Goal: Transaction & Acquisition: Purchase product/service

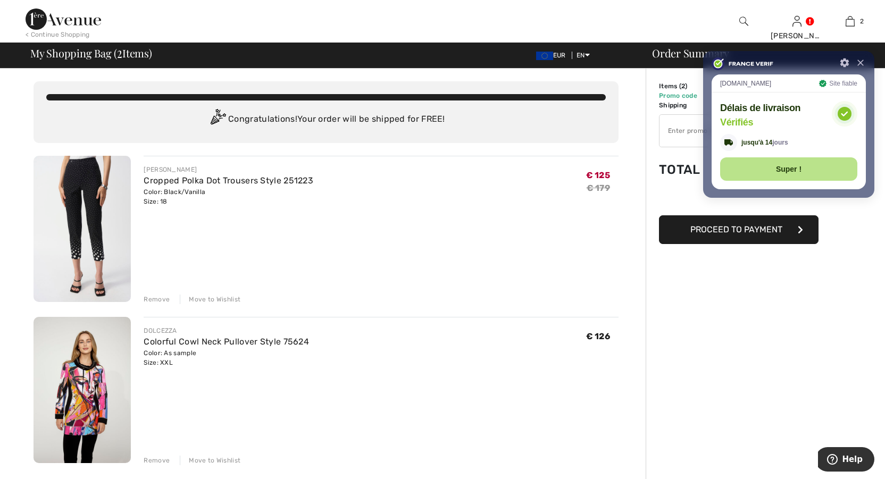
click at [863, 66] on button at bounding box center [860, 62] width 11 height 11
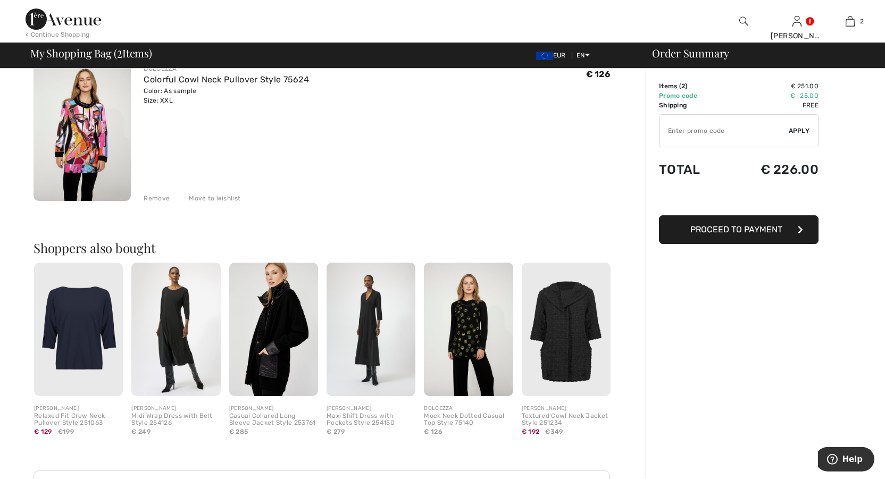
scroll to position [287, 0]
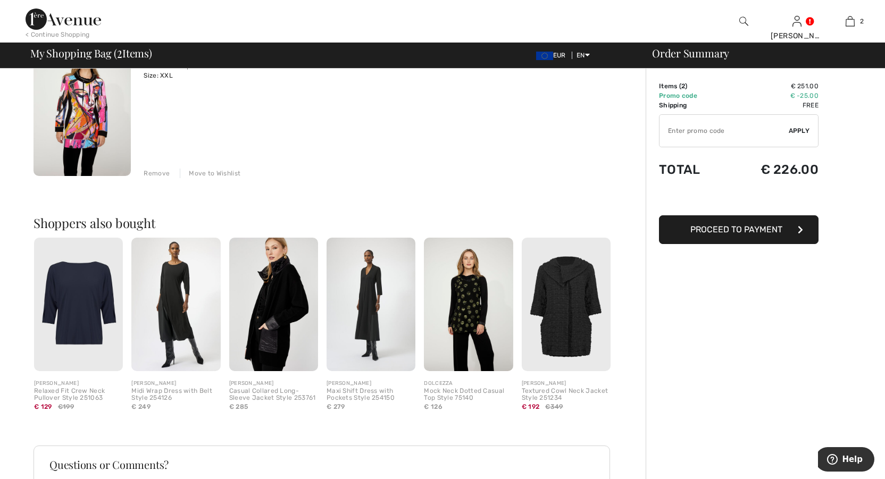
click at [463, 300] on img at bounding box center [468, 304] width 89 height 133
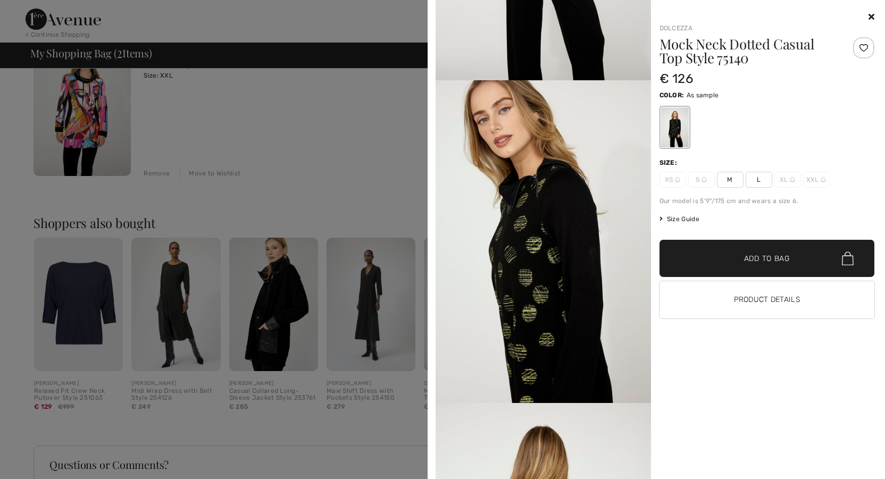
scroll to position [0, 0]
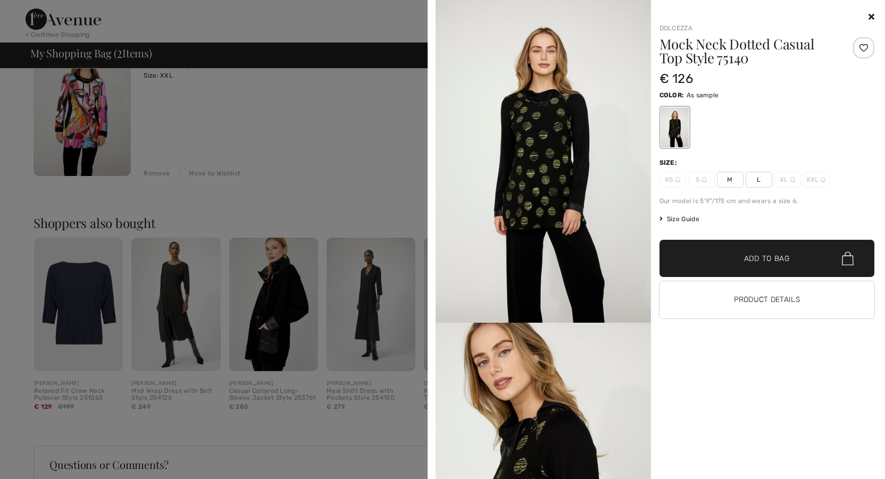
click at [871, 16] on icon at bounding box center [871, 16] width 6 height 9
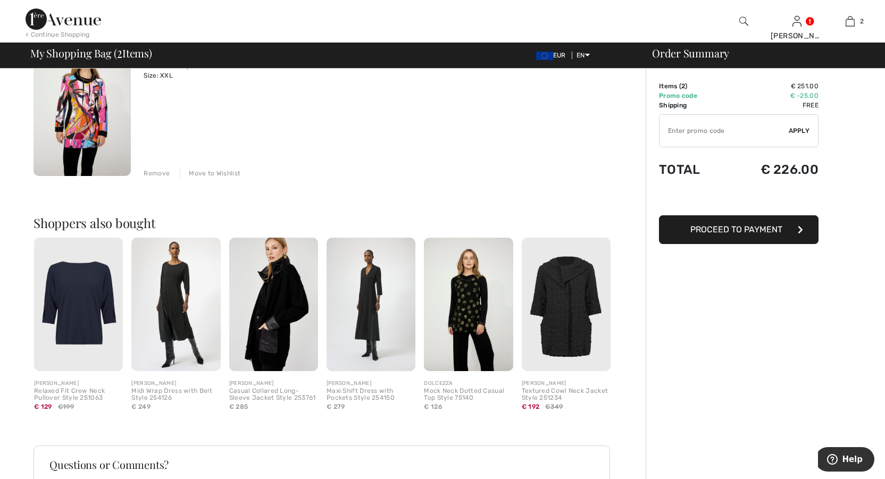
click at [568, 320] on img at bounding box center [566, 304] width 89 height 133
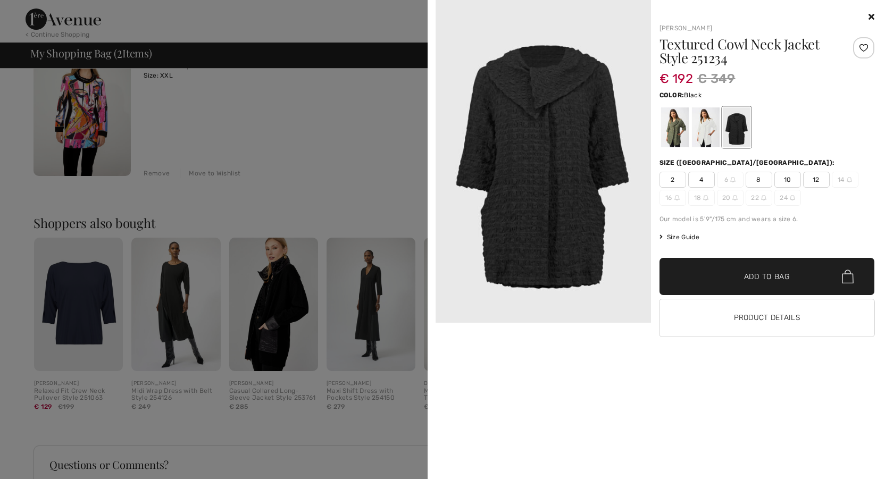
click at [871, 16] on icon at bounding box center [871, 16] width 6 height 9
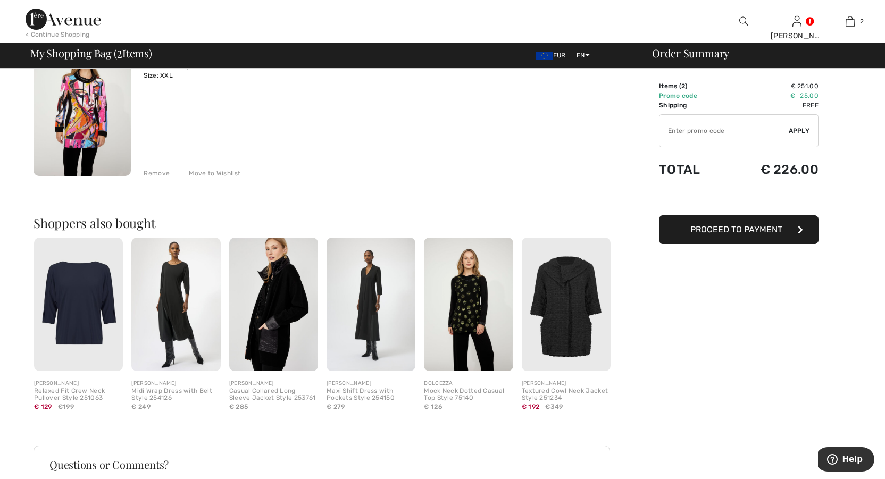
click at [269, 330] on img at bounding box center [273, 304] width 89 height 133
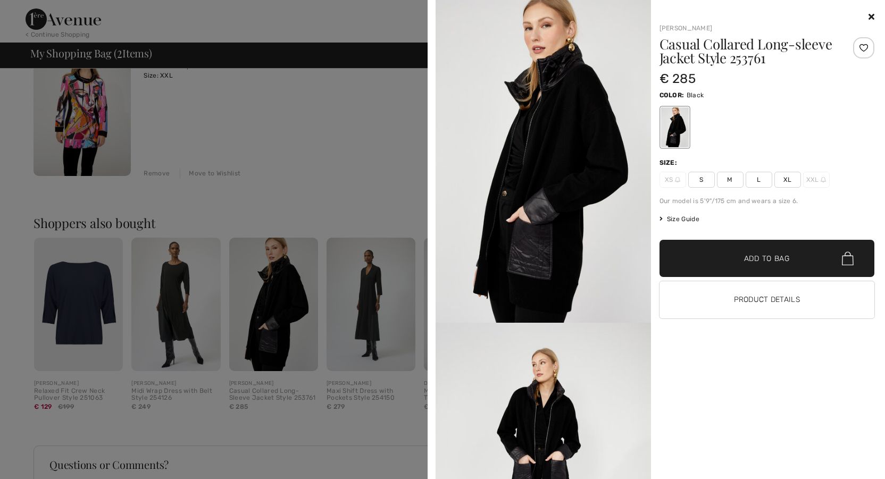
drag, startPoint x: 871, startPoint y: 18, endPoint x: 819, endPoint y: 11, distance: 52.5
click at [872, 12] on div at bounding box center [766, 17] width 215 height 13
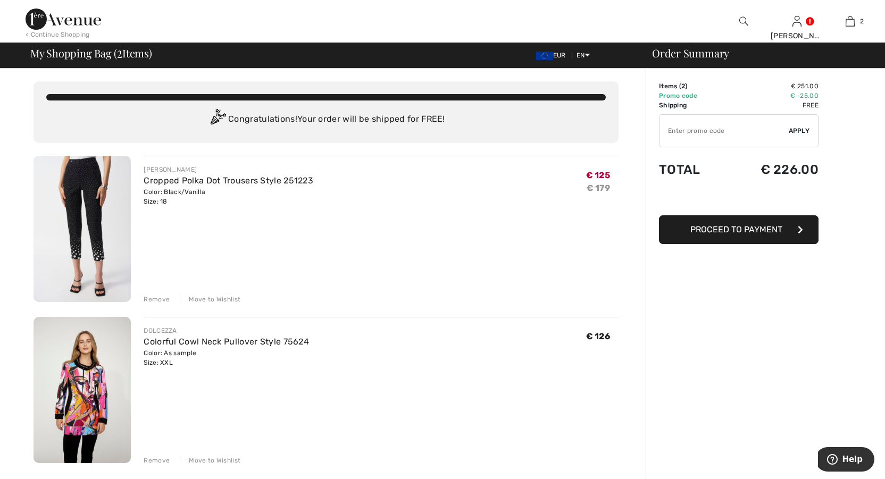
click at [78, 35] on div "< Continue Shopping" at bounding box center [58, 35] width 64 height 10
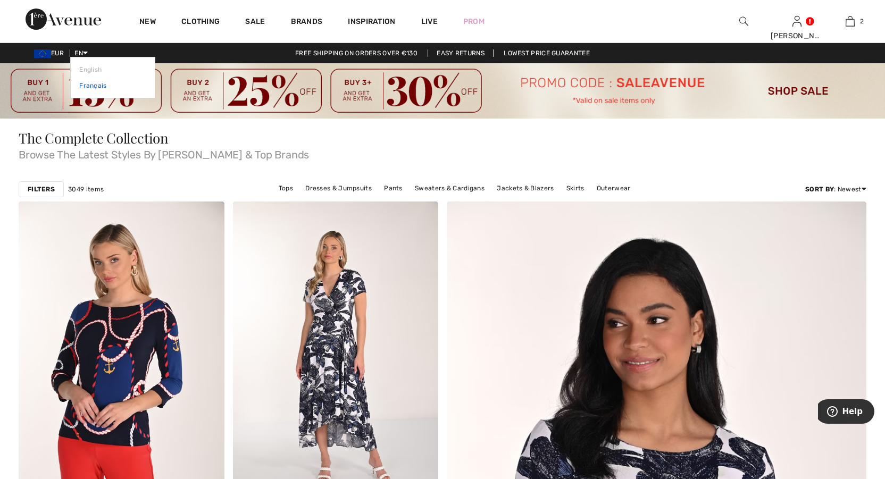
click at [92, 85] on link "Français" at bounding box center [112, 86] width 67 height 16
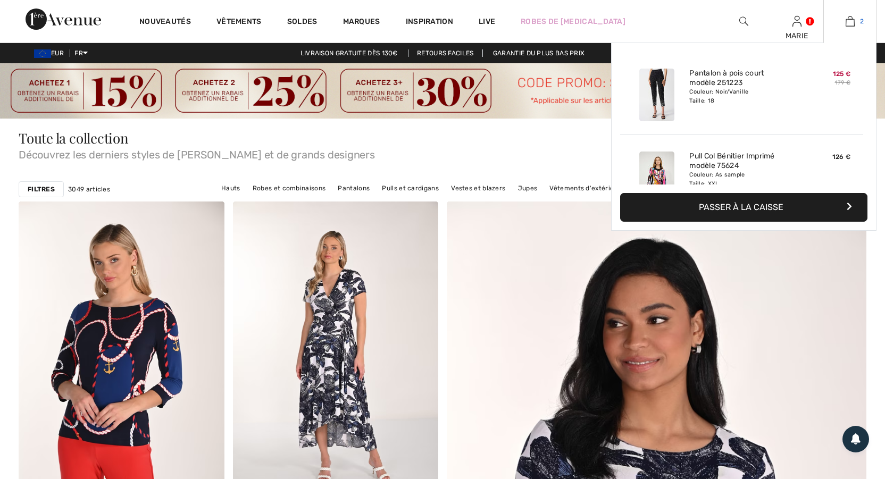
click at [848, 21] on img at bounding box center [850, 21] width 9 height 13
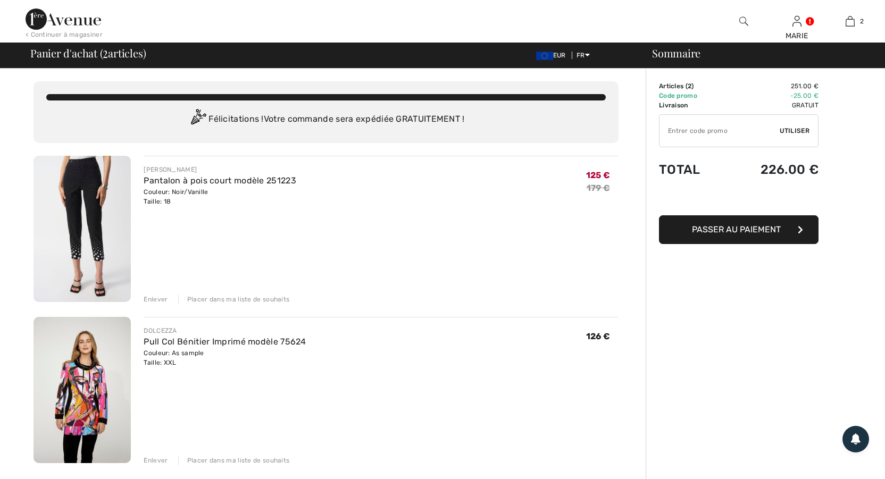
click at [722, 133] on input "TEXT" at bounding box center [719, 131] width 120 height 32
type input "SALEAVENUE"
click at [800, 129] on span "Utiliser" at bounding box center [795, 131] width 30 height 10
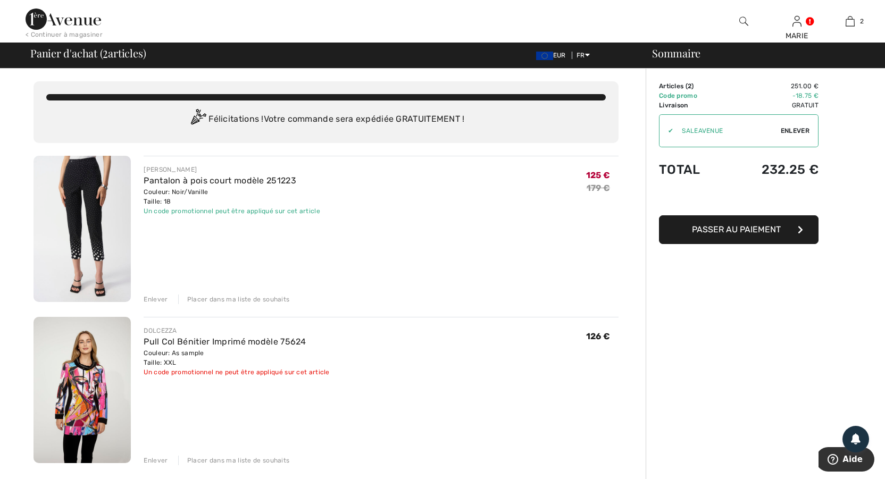
click at [58, 32] on div "< Continuer à magasiner" at bounding box center [64, 35] width 77 height 10
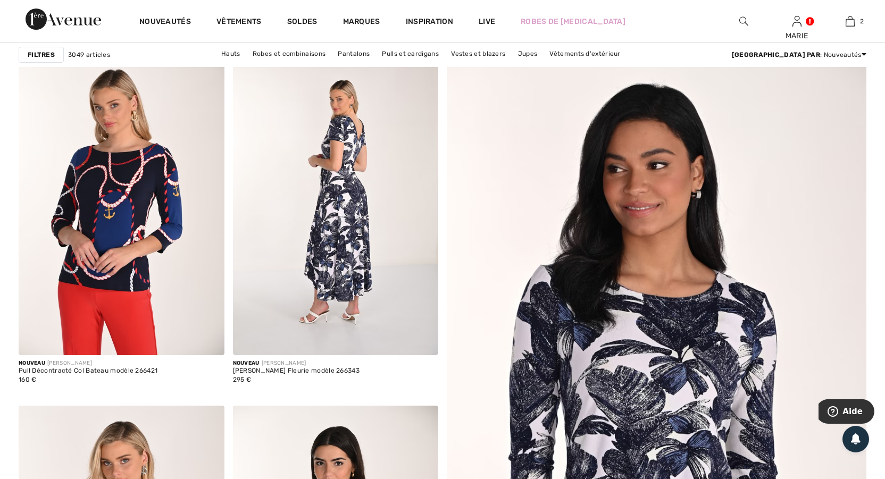
scroll to position [172, 0]
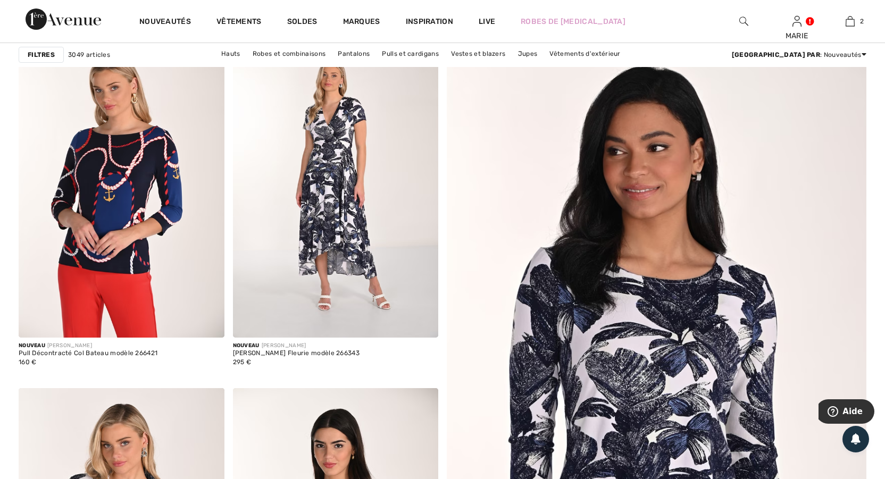
click at [40, 54] on strong "Filtres" at bounding box center [41, 55] width 27 height 10
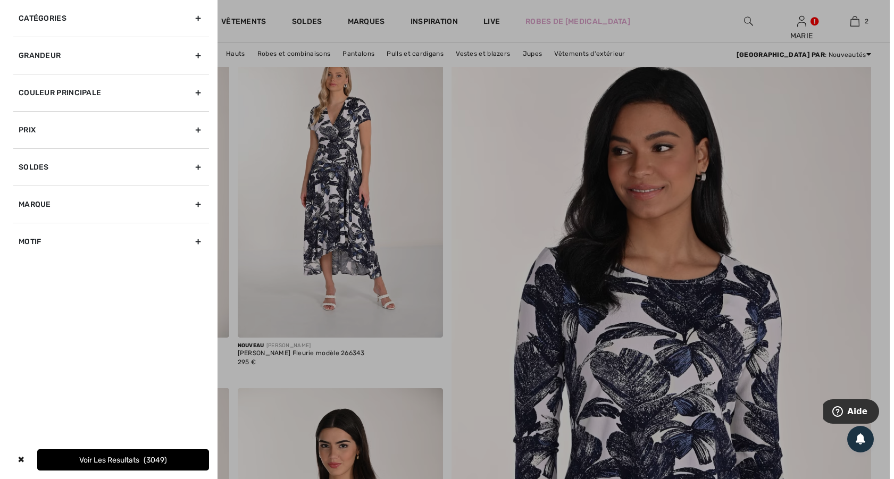
scroll to position [173, 0]
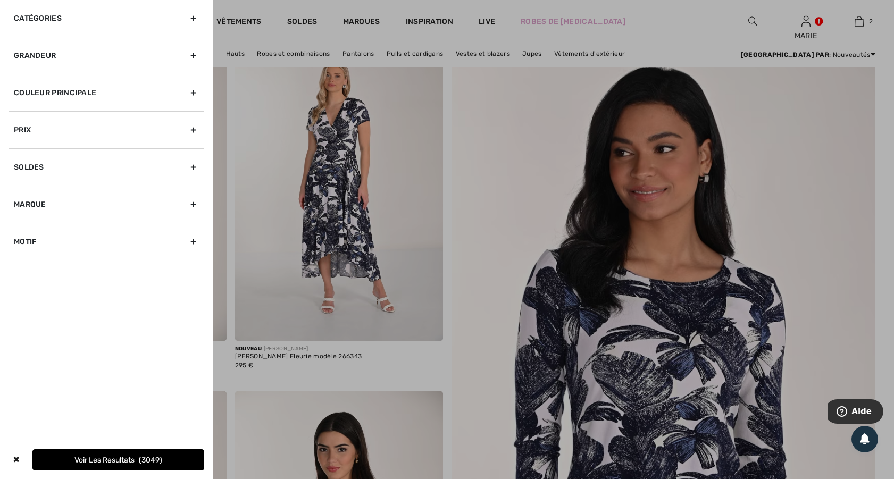
click at [194, 168] on div "Soldes" at bounding box center [107, 166] width 196 height 37
click at [195, 54] on div "Grandeur" at bounding box center [107, 55] width 196 height 37
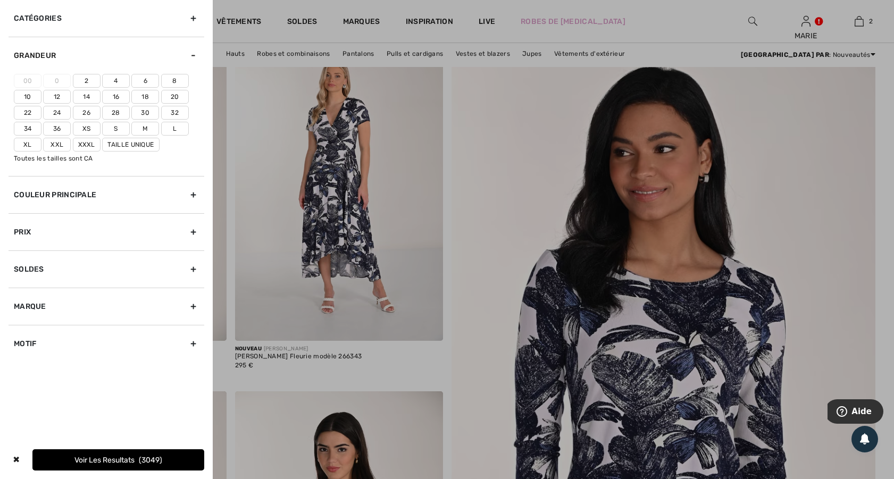
click at [195, 54] on div "Grandeur" at bounding box center [107, 55] width 196 height 37
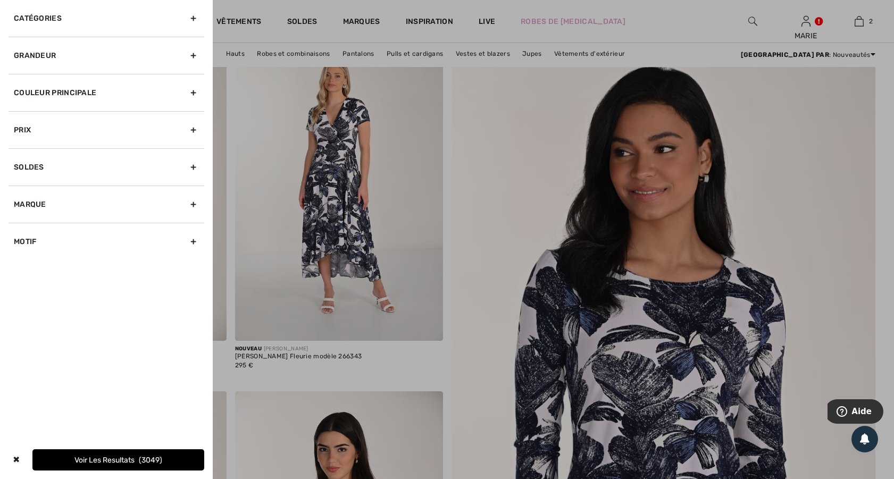
click at [652, 20] on div at bounding box center [447, 239] width 894 height 479
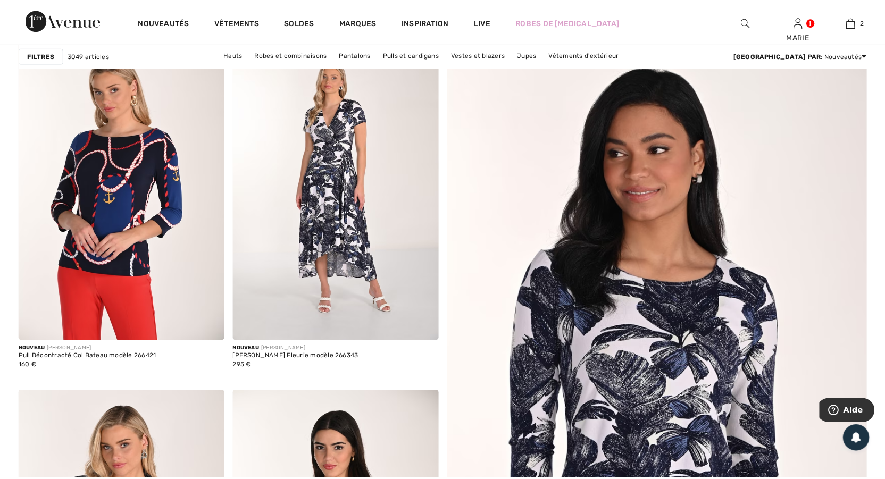
scroll to position [172, 0]
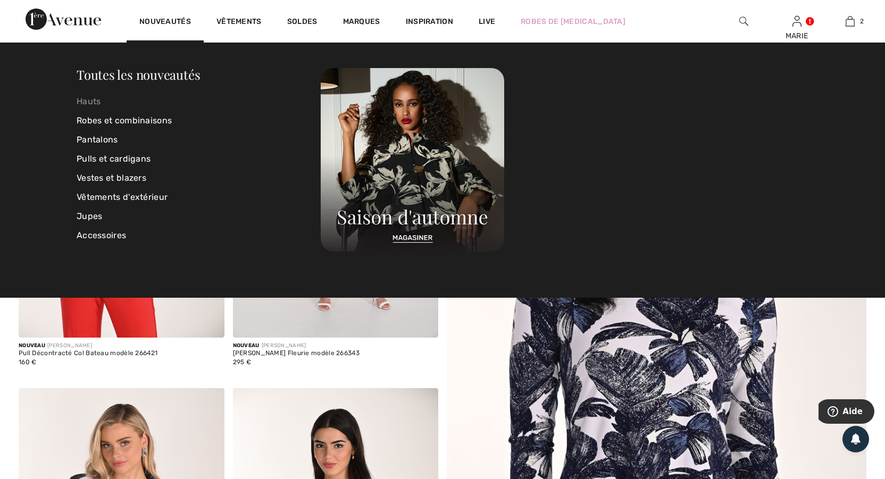
click at [96, 97] on link "Hauts" at bounding box center [199, 101] width 244 height 19
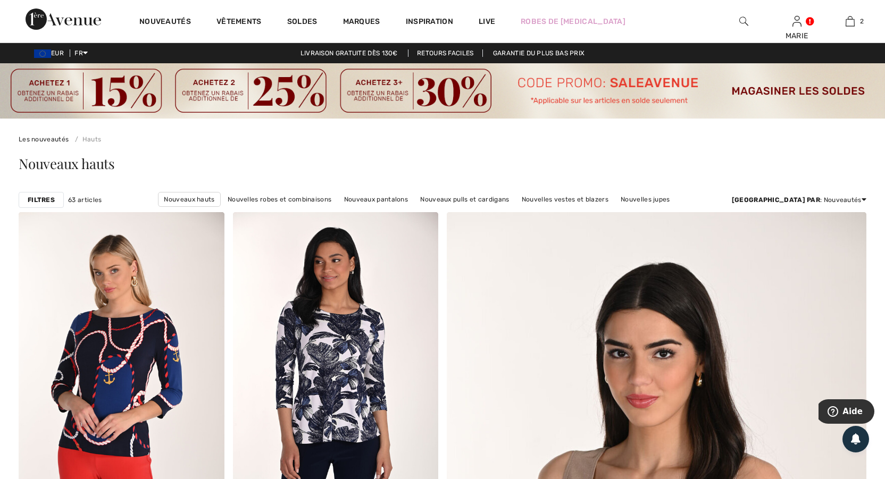
click at [51, 198] on strong "Filtres" at bounding box center [41, 200] width 27 height 10
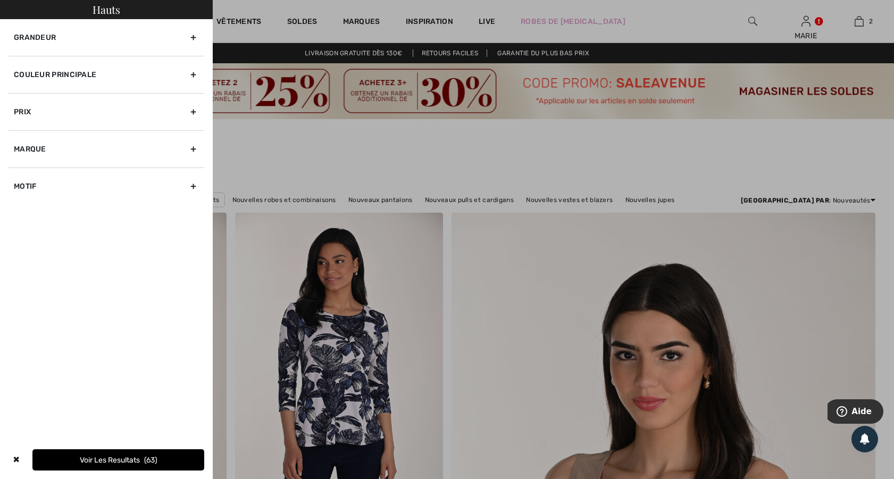
click at [193, 38] on div "Grandeur" at bounding box center [107, 37] width 196 height 37
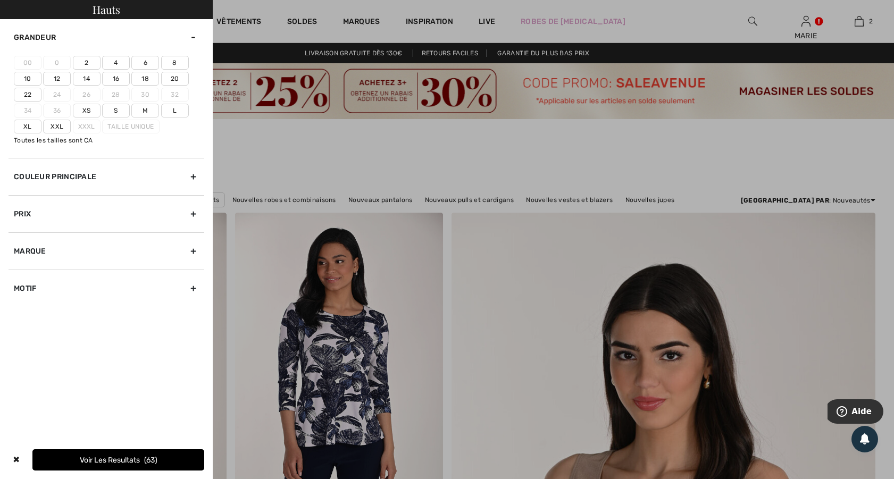
click at [63, 127] on label "Xxl" at bounding box center [57, 127] width 28 height 14
click at [0, 0] on input"] "Xxl" at bounding box center [0, 0] width 0 height 0
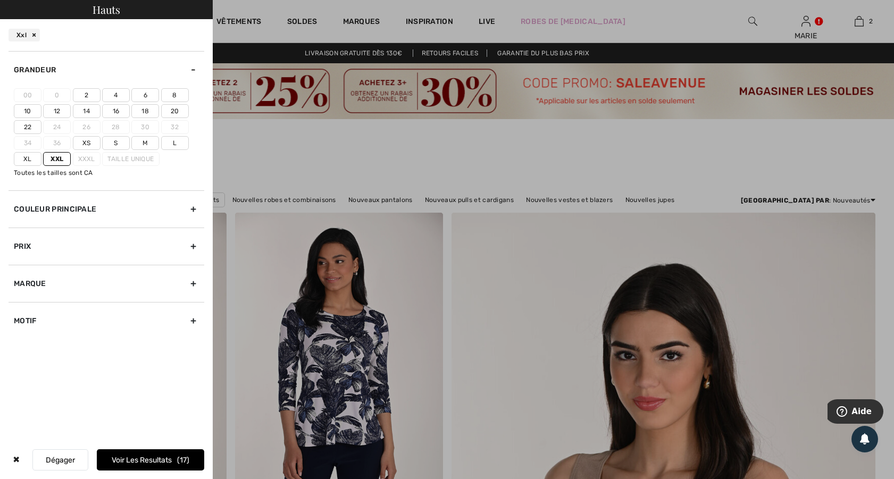
click at [158, 457] on button "Voir les resultats 17" at bounding box center [150, 459] width 107 height 21
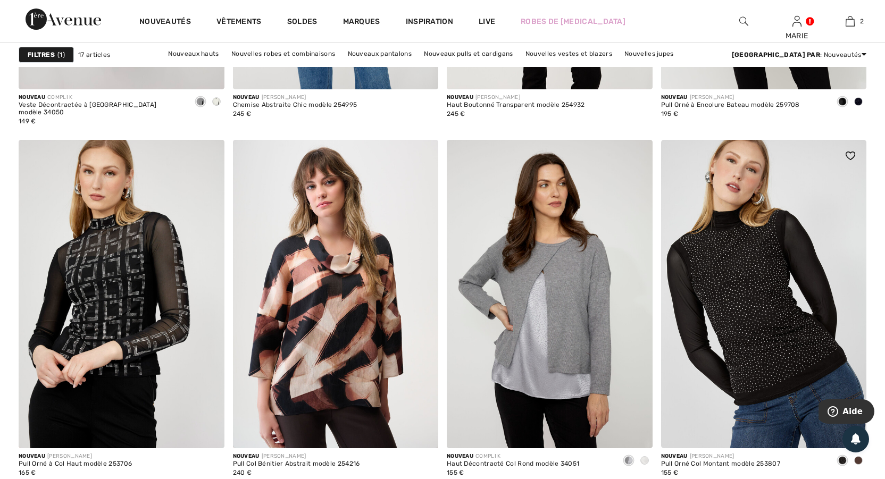
scroll to position [861, 0]
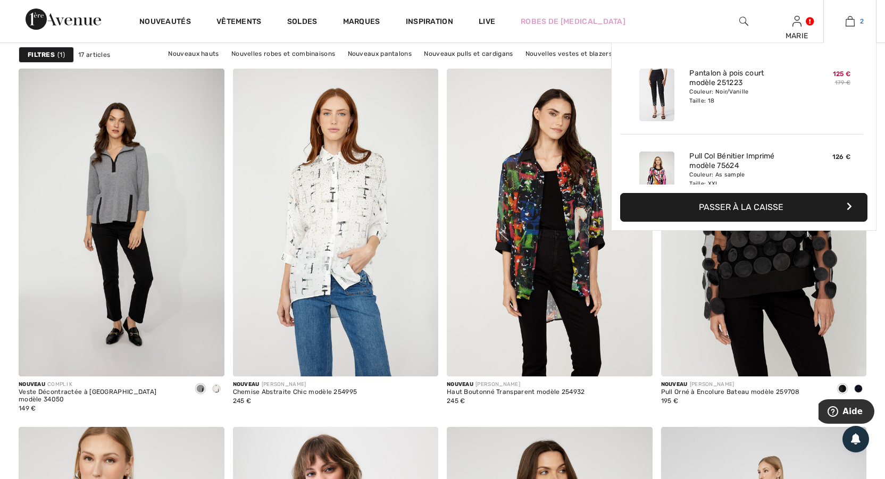
click at [852, 23] on img at bounding box center [850, 21] width 9 height 13
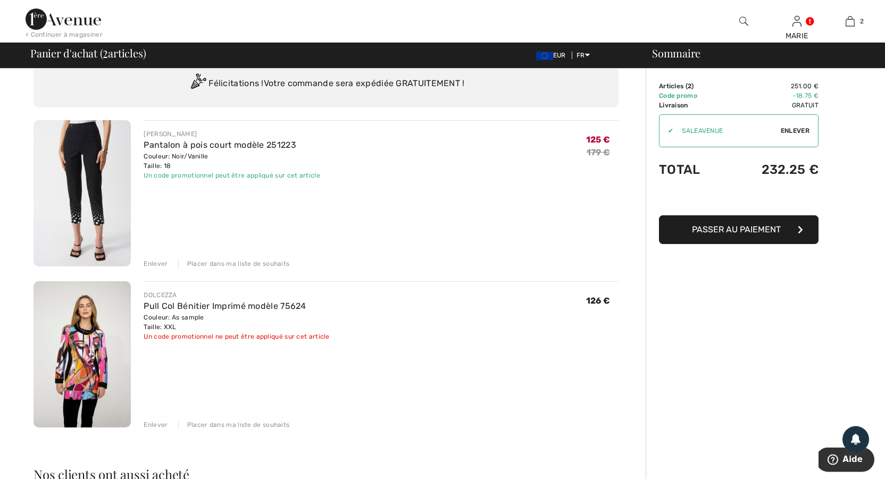
scroll to position [115, 0]
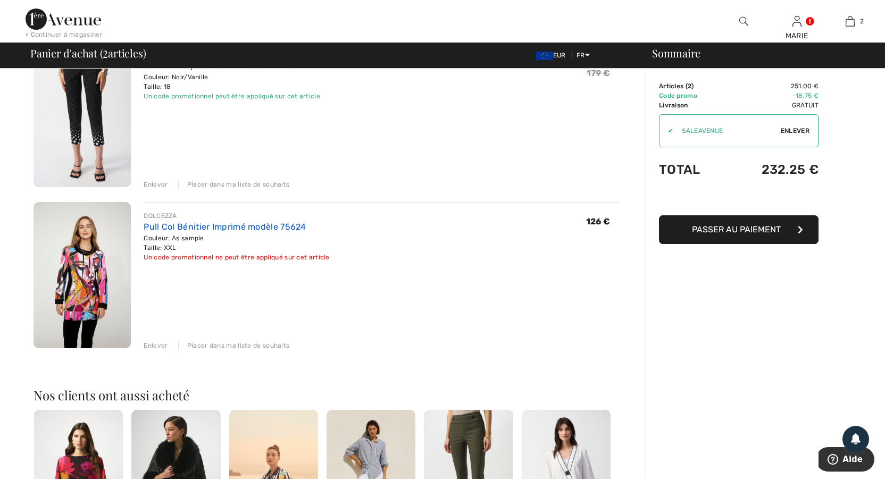
click at [264, 227] on link "Pull Col Bénitier Imprimé modèle 75624" at bounding box center [225, 227] width 162 height 10
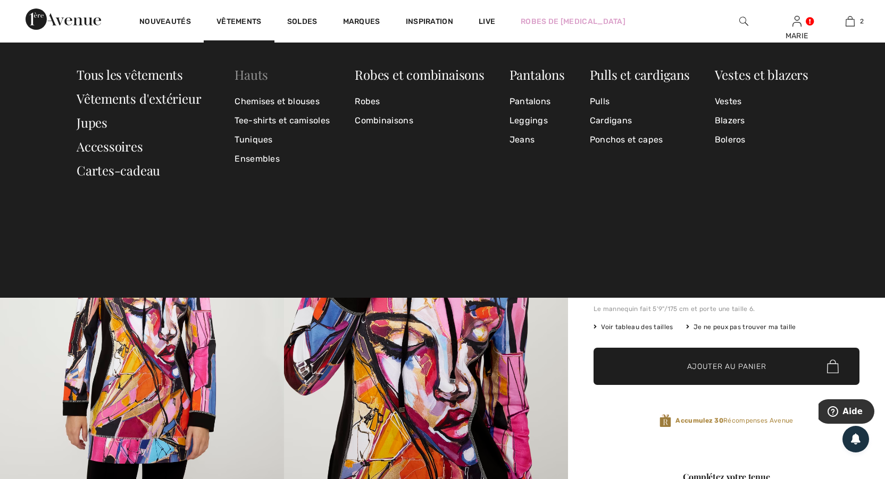
click at [255, 74] on link "Hauts" at bounding box center [252, 74] width 34 height 17
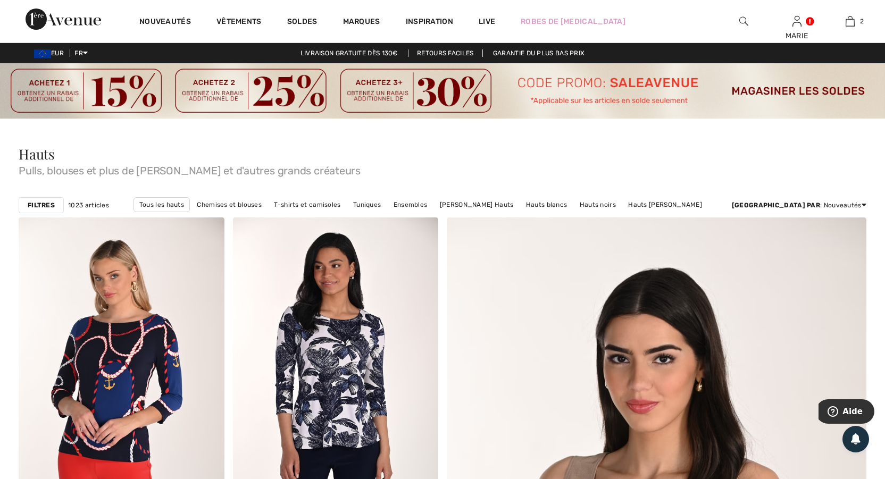
click at [46, 201] on strong "Filtres" at bounding box center [41, 205] width 27 height 10
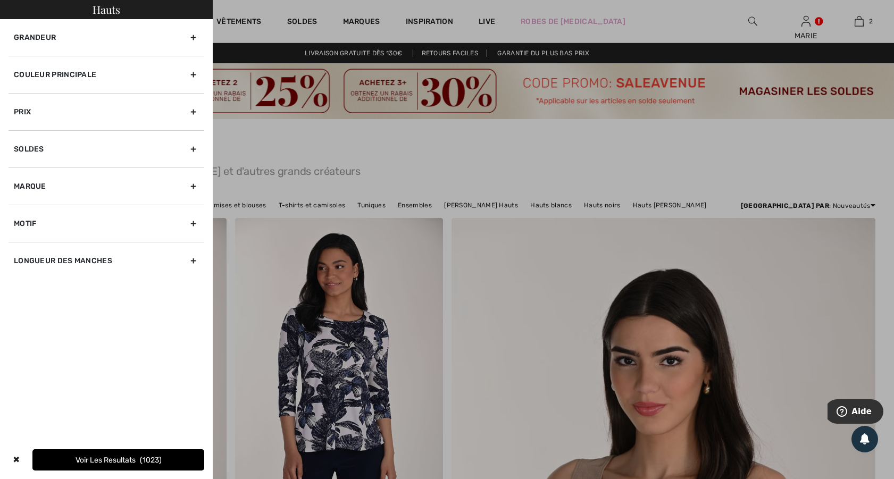
click at [194, 37] on div "Grandeur" at bounding box center [107, 37] width 196 height 37
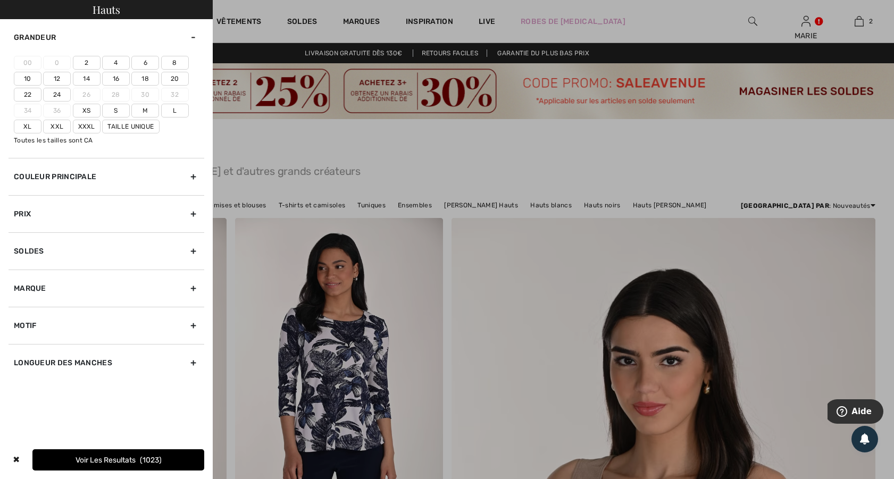
click at [63, 127] on label "Xxl" at bounding box center [57, 127] width 28 height 14
click at [0, 0] on input"] "Xxl" at bounding box center [0, 0] width 0 height 0
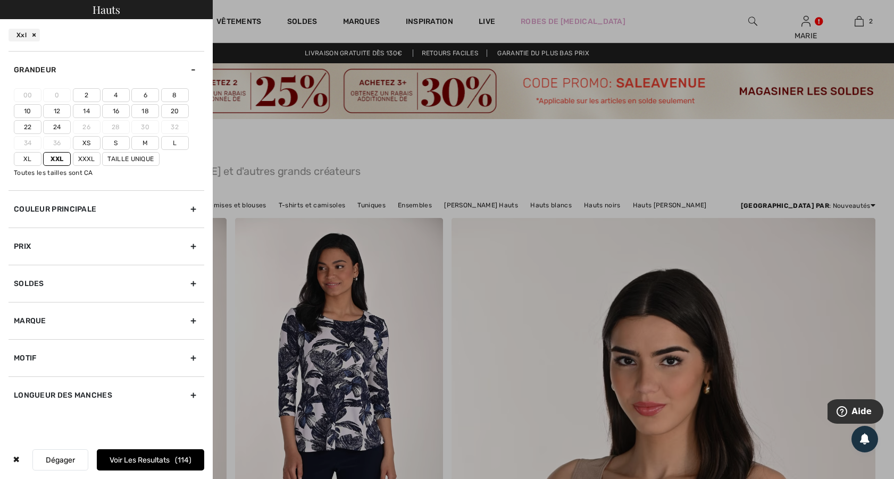
click at [83, 155] on label "Xxxl" at bounding box center [87, 159] width 28 height 14
click at [0, 0] on input"] "Xxxl" at bounding box center [0, 0] width 0 height 0
click at [118, 157] on label "Taille Unique" at bounding box center [130, 159] width 57 height 14
click at [0, 0] on input"] "Taille Unique" at bounding box center [0, 0] width 0 height 0
click at [138, 455] on button "Voir les resultats 117" at bounding box center [150, 459] width 107 height 21
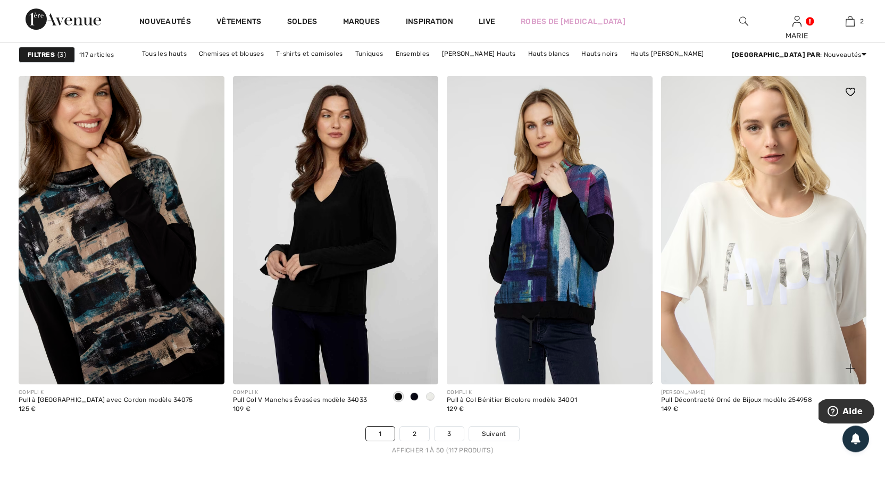
scroll to position [5513, 0]
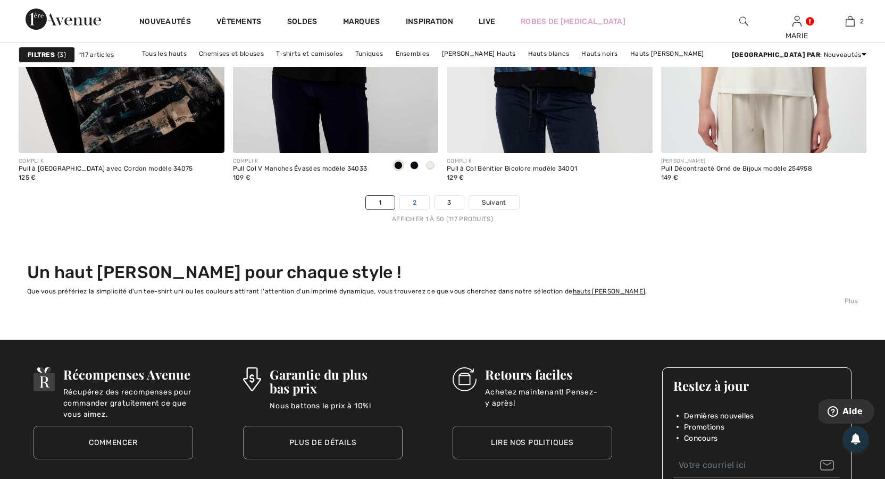
click at [415, 199] on link "2" at bounding box center [414, 203] width 29 height 14
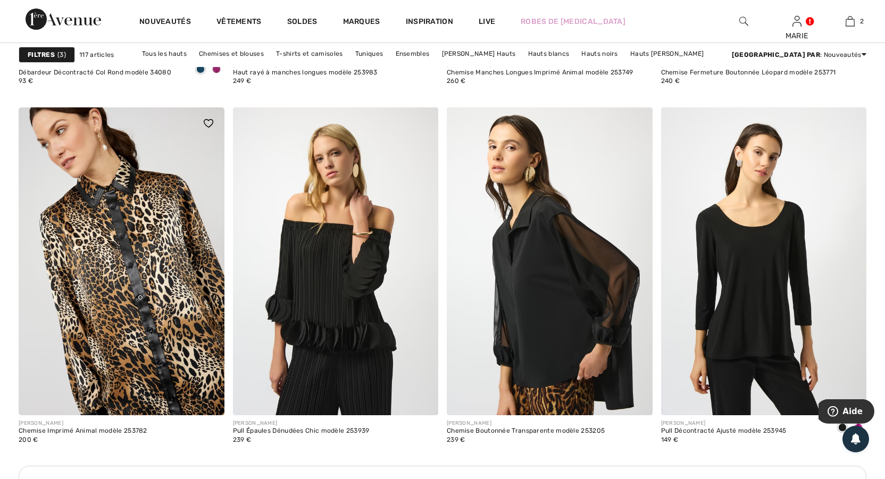
scroll to position [2412, 0]
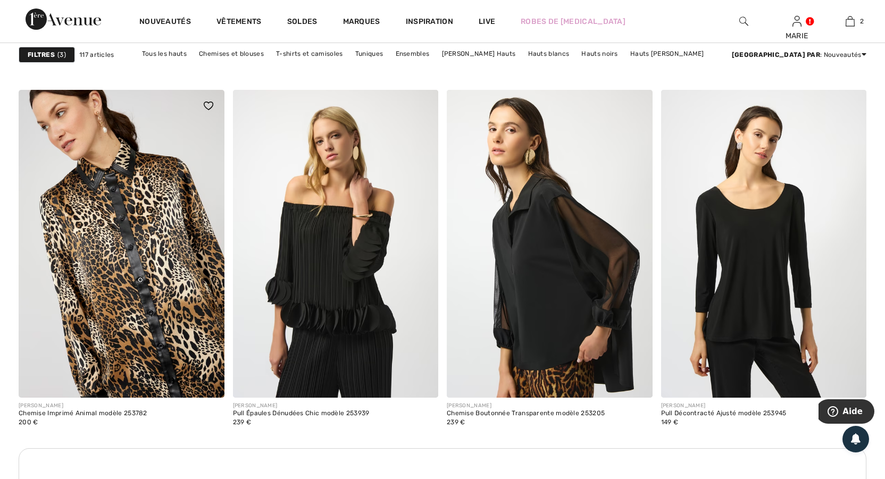
click at [149, 274] on img at bounding box center [122, 244] width 206 height 308
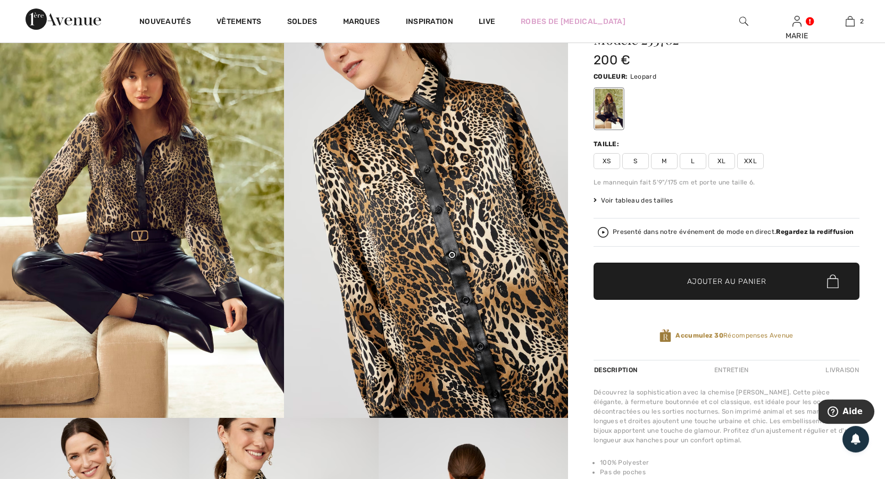
scroll to position [115, 0]
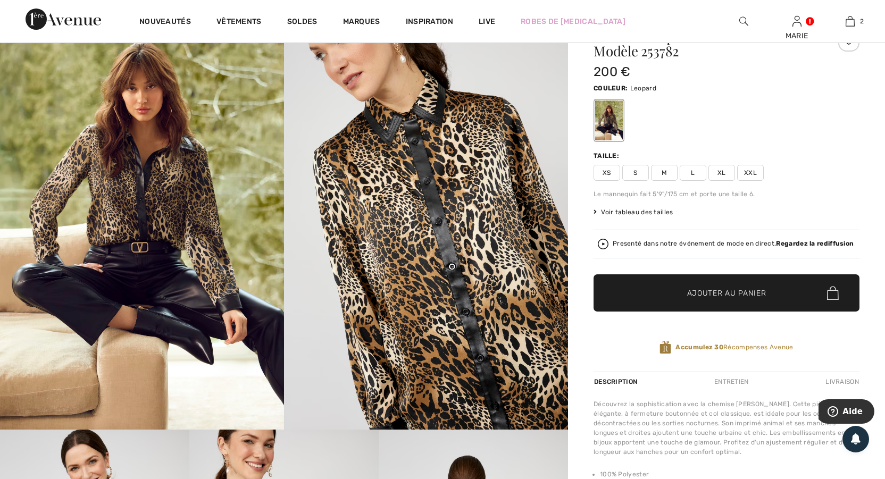
click at [750, 171] on span "XXL" at bounding box center [750, 173] width 27 height 16
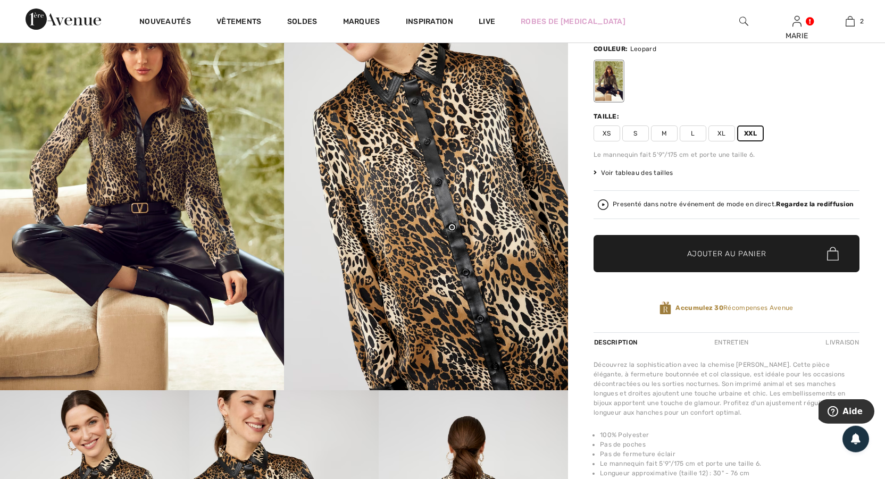
scroll to position [172, 0]
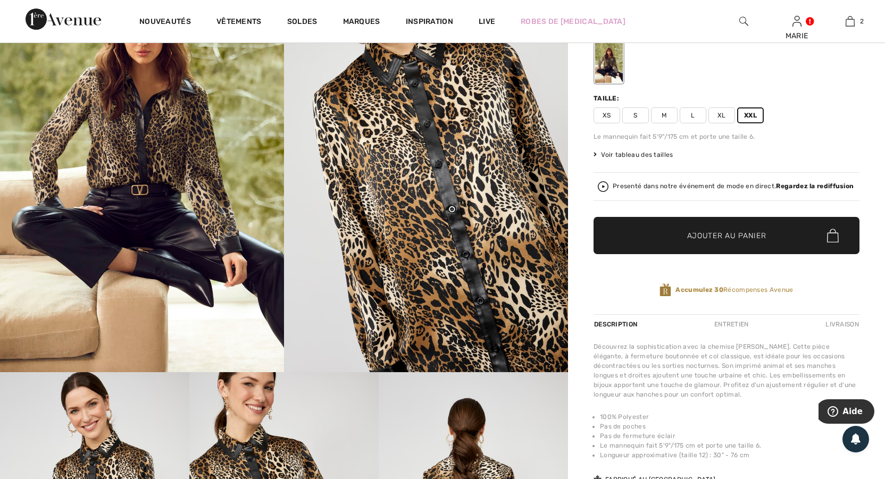
click at [733, 238] on span "Ajouter au panier" at bounding box center [726, 235] width 79 height 11
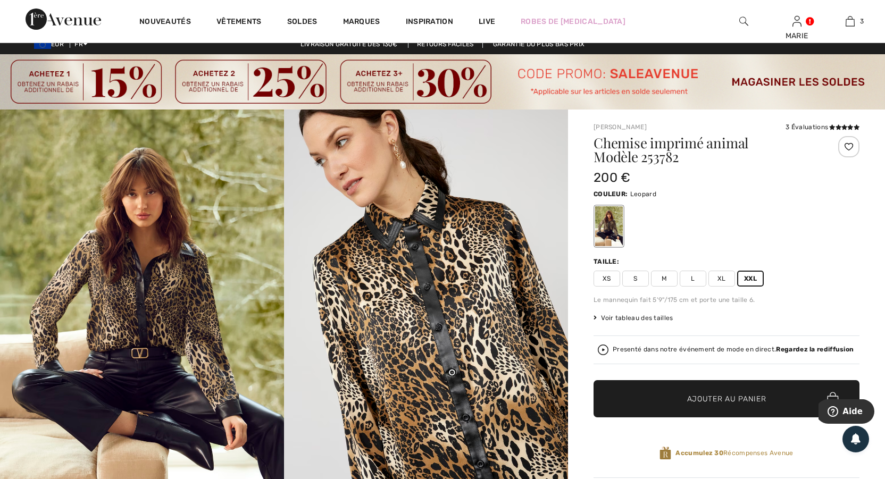
scroll to position [0, 0]
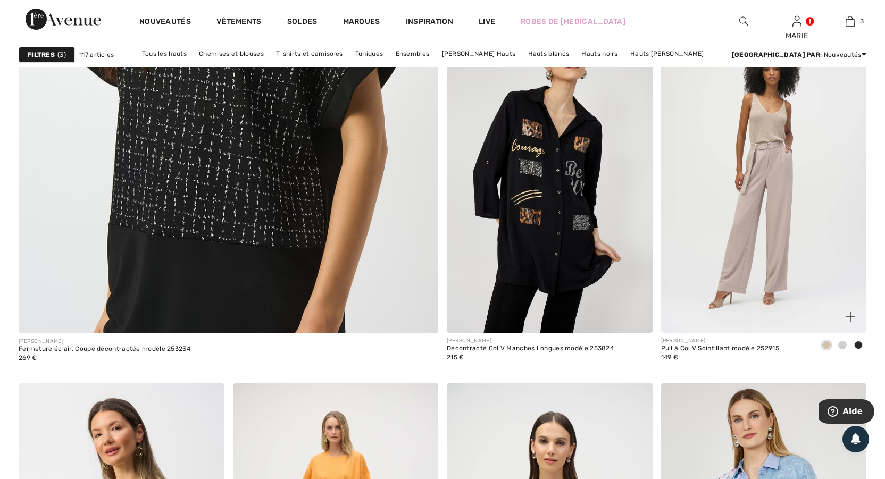
scroll to position [3446, 0]
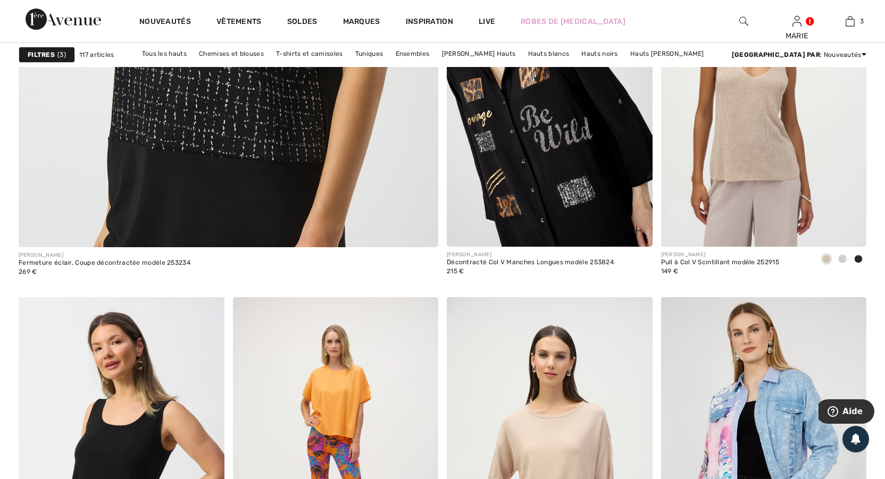
click at [543, 185] on img at bounding box center [550, 92] width 206 height 308
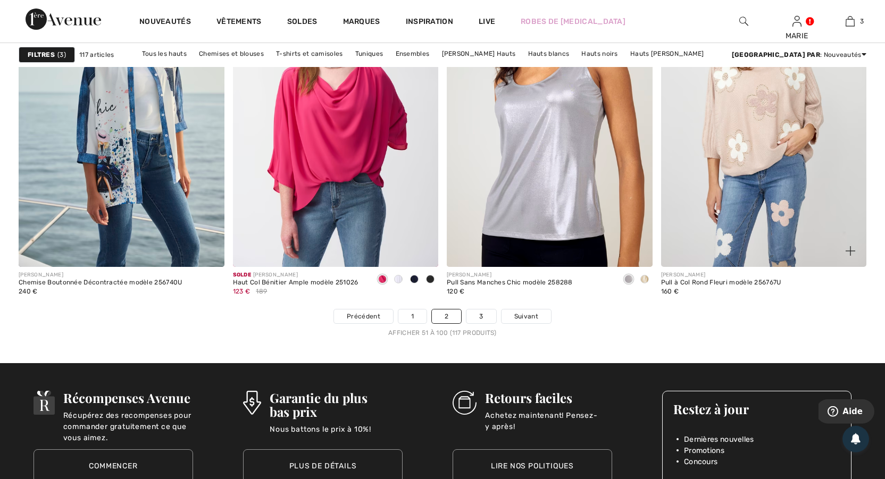
scroll to position [5399, 0]
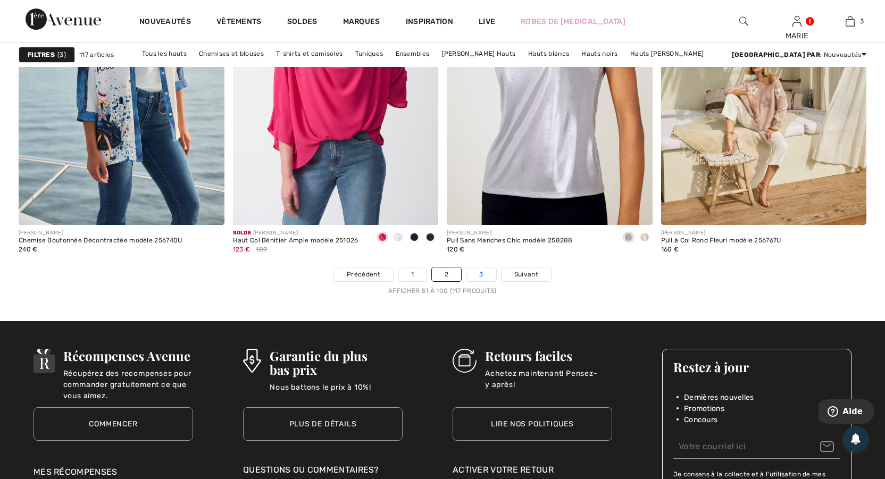
click at [485, 272] on link "3" at bounding box center [480, 274] width 29 height 14
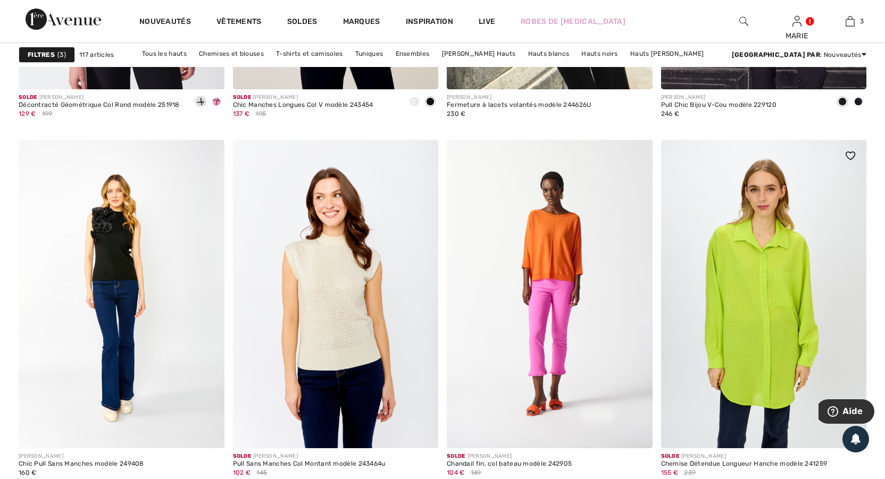
scroll to position [1206, 0]
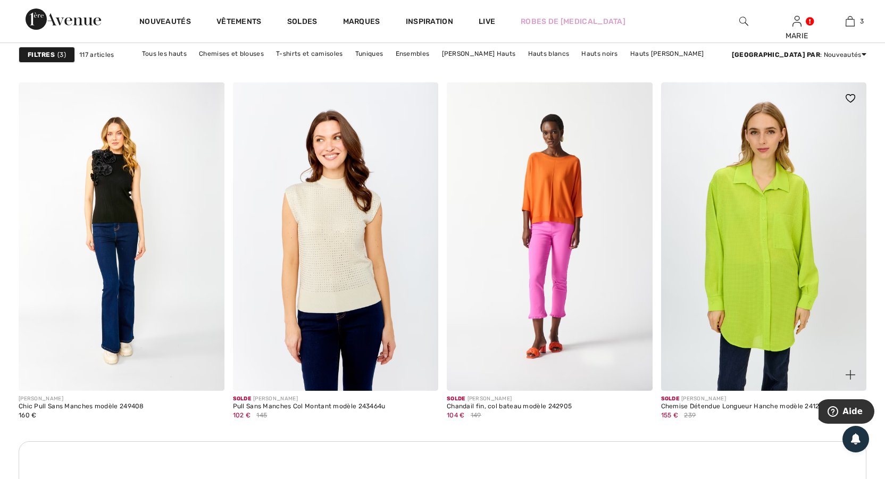
click at [767, 261] on img at bounding box center [764, 236] width 206 height 308
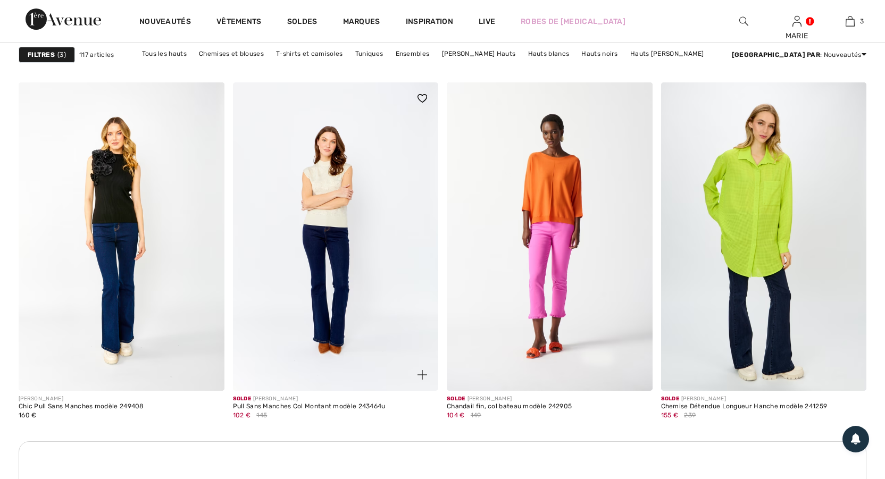
scroll to position [1206, 0]
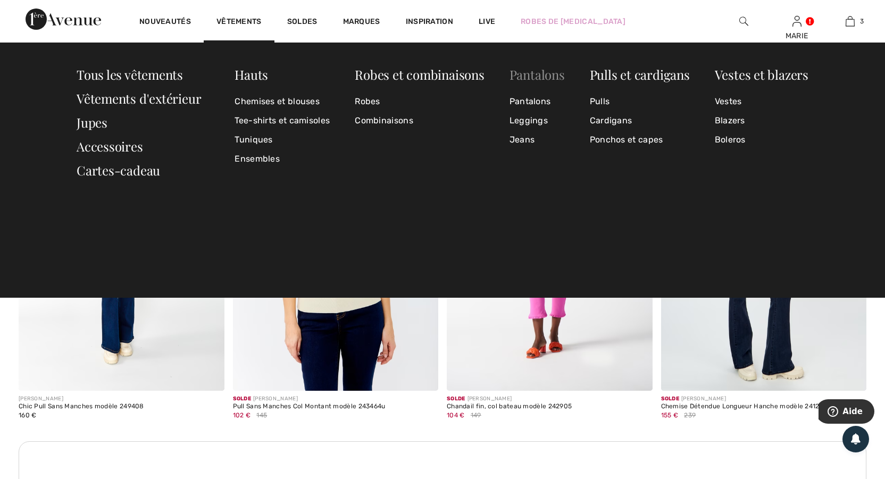
click at [538, 77] on link "Pantalons" at bounding box center [536, 74] width 55 height 17
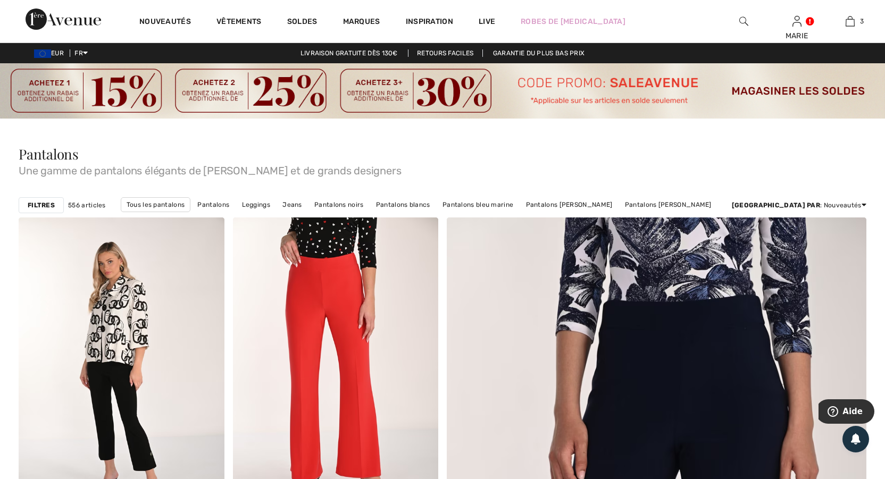
click at [49, 204] on strong "Filtres" at bounding box center [41, 205] width 27 height 10
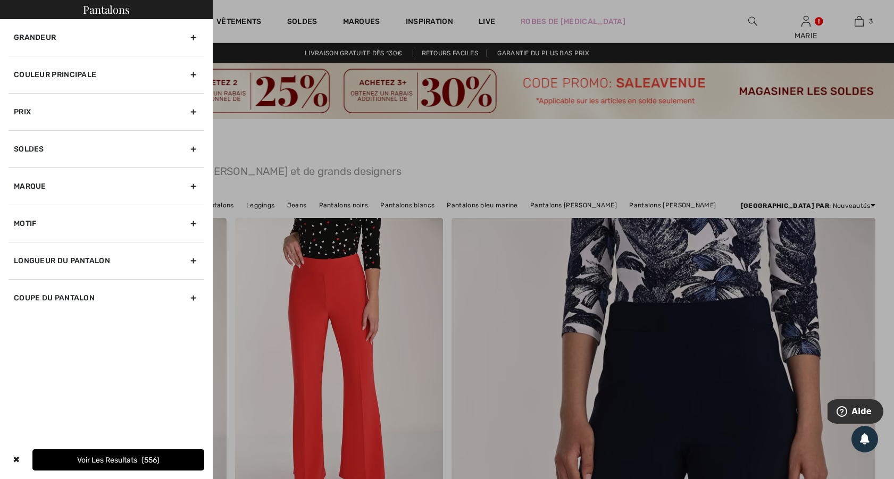
click at [191, 38] on div "Grandeur" at bounding box center [107, 37] width 196 height 37
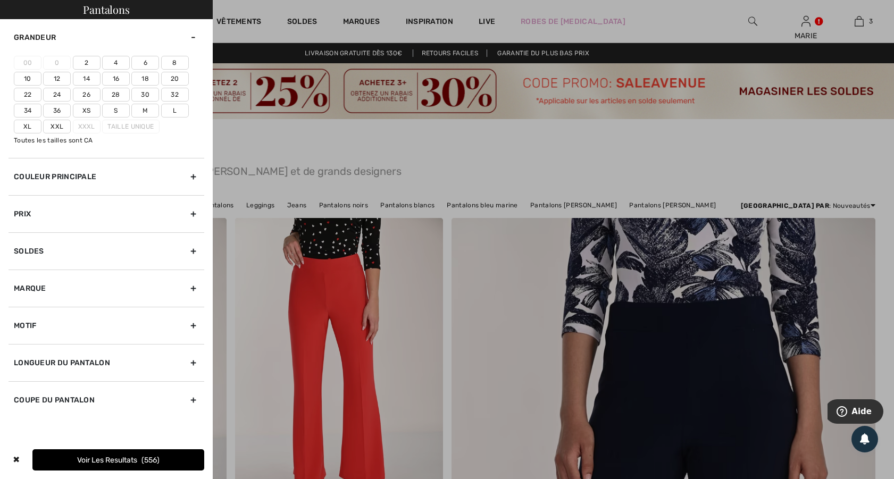
click at [149, 77] on label "18" at bounding box center [145, 79] width 28 height 14
click at [0, 0] on input"] "18" at bounding box center [0, 0] width 0 height 0
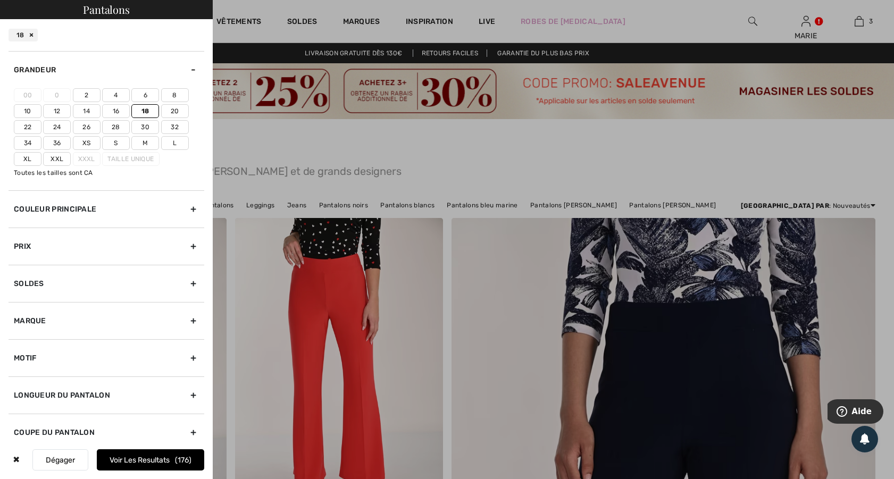
click at [142, 459] on button "Voir les resultats 176" at bounding box center [150, 459] width 107 height 21
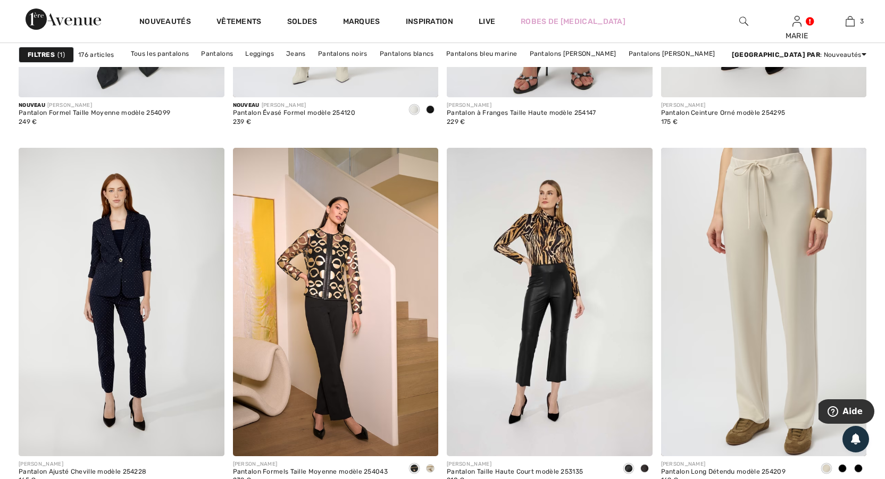
scroll to position [2068, 0]
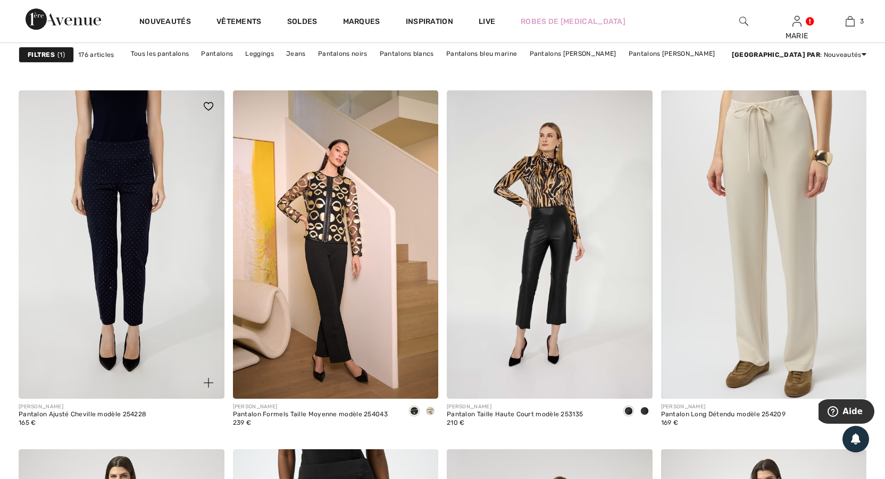
click at [132, 236] on img at bounding box center [122, 244] width 206 height 308
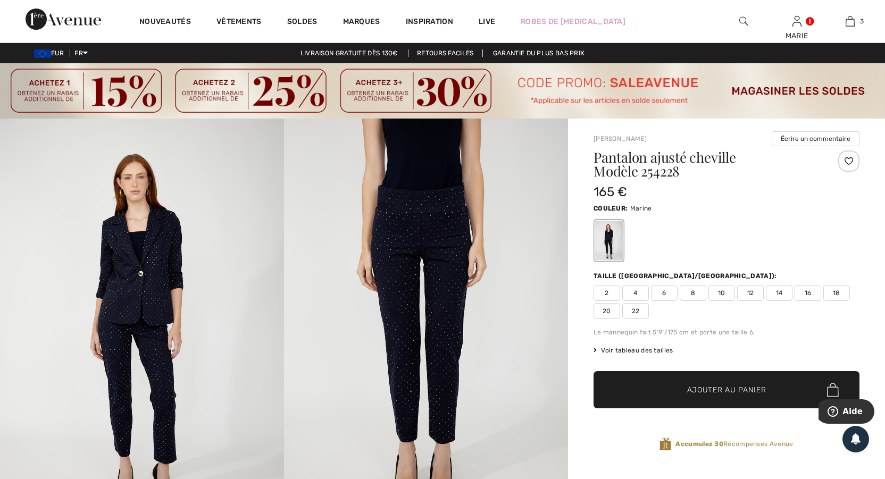
click at [436, 280] on img at bounding box center [426, 332] width 284 height 426
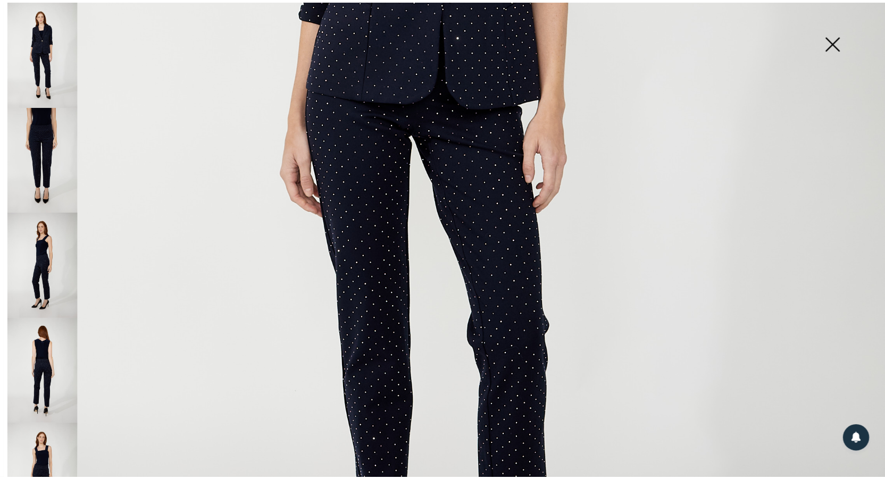
scroll to position [303, 0]
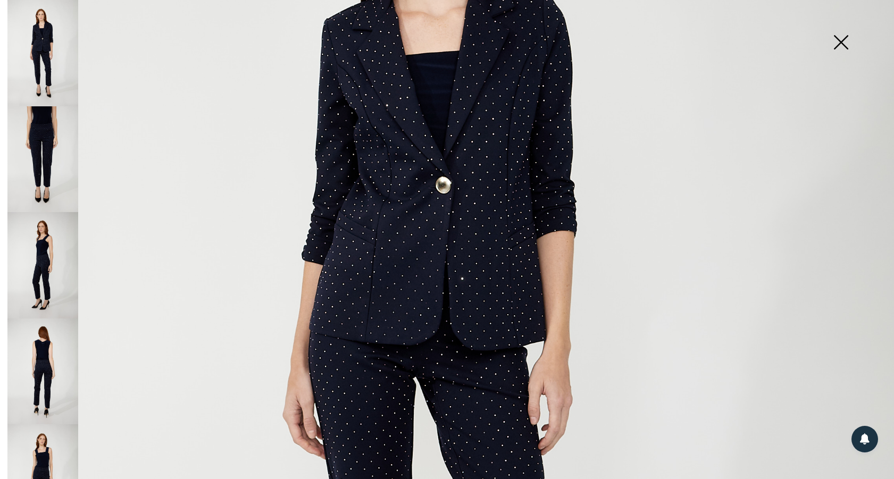
click at [844, 40] on img at bounding box center [840, 43] width 53 height 55
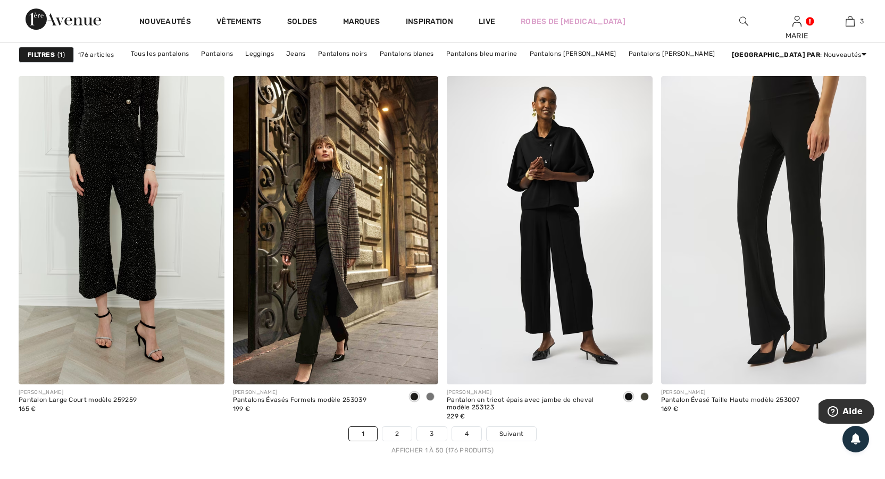
scroll to position [5284, 0]
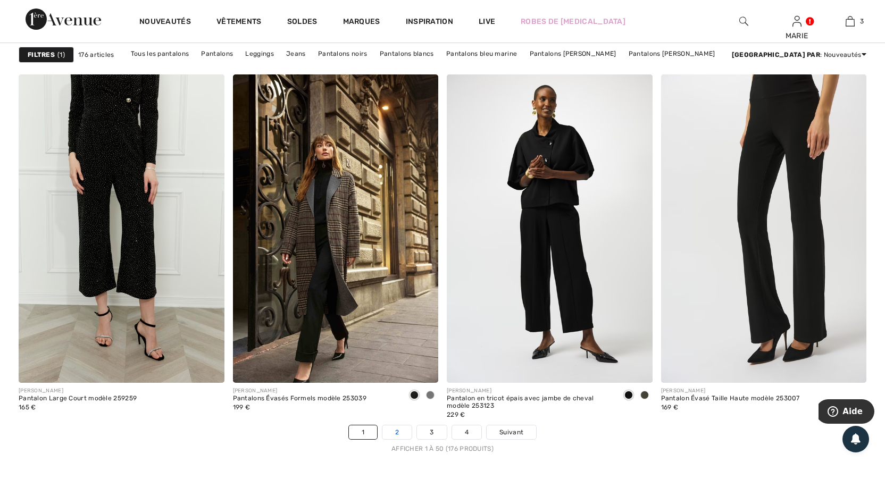
click at [400, 434] on link "2" at bounding box center [396, 432] width 29 height 14
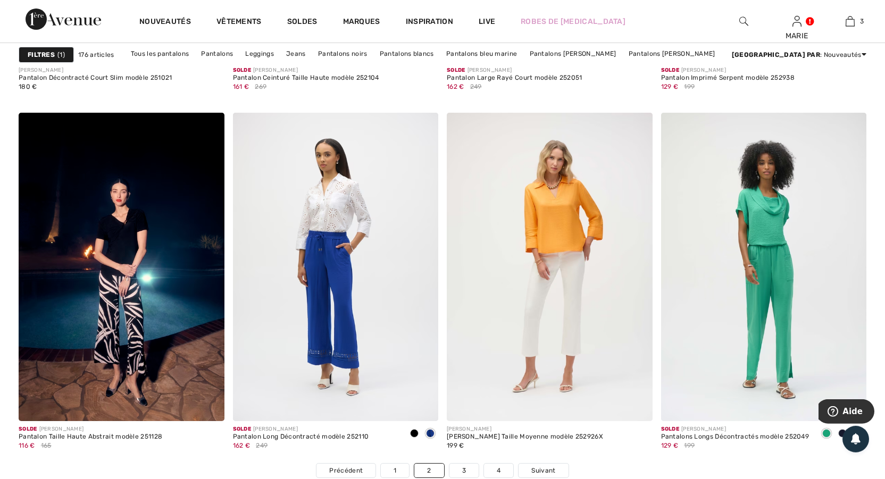
scroll to position [5226, 0]
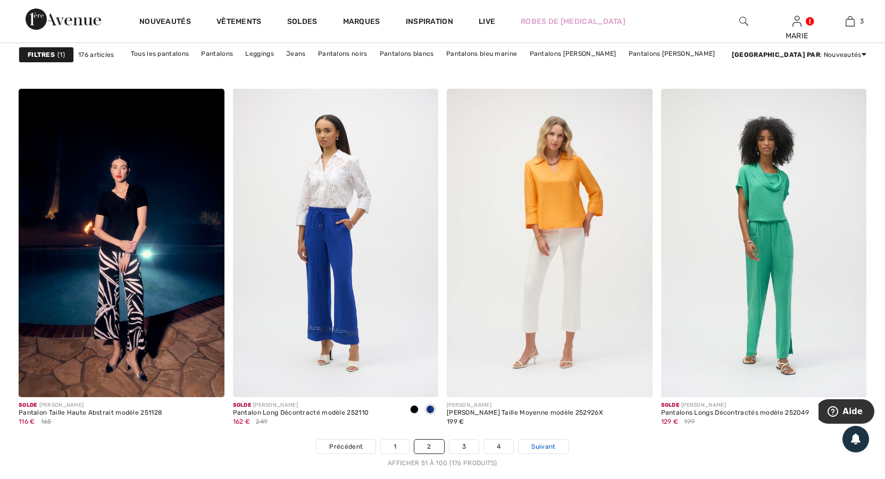
click at [549, 445] on span "Suivant" at bounding box center [543, 447] width 24 height 10
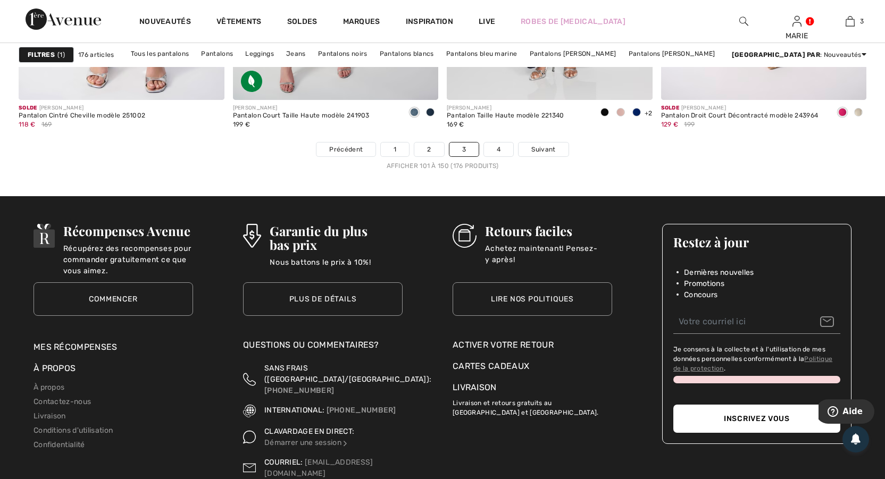
scroll to position [5571, 0]
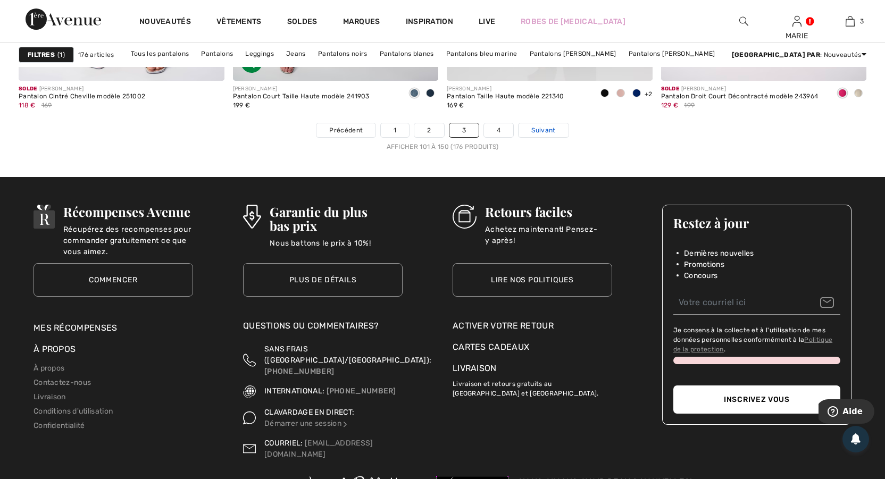
click at [531, 127] on link "Suivant" at bounding box center [542, 130] width 49 height 14
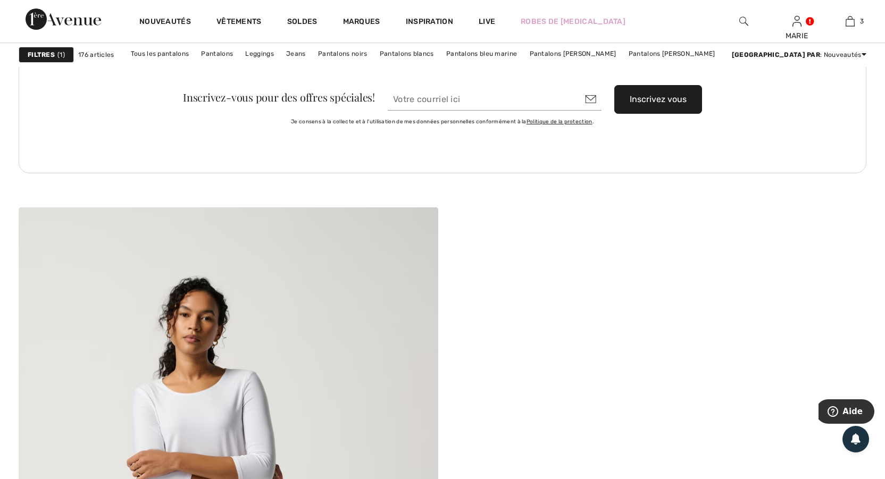
scroll to position [2757, 0]
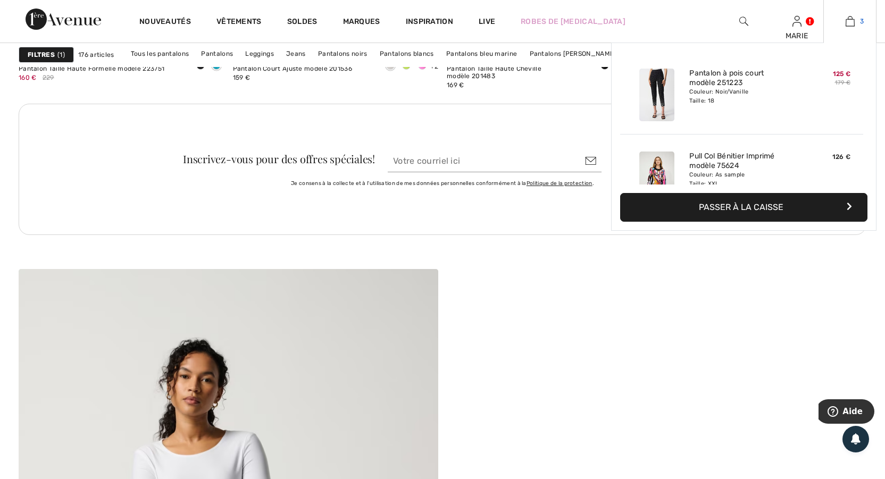
click at [848, 23] on img at bounding box center [850, 21] width 9 height 13
